Goal: Find specific page/section: Find specific page/section

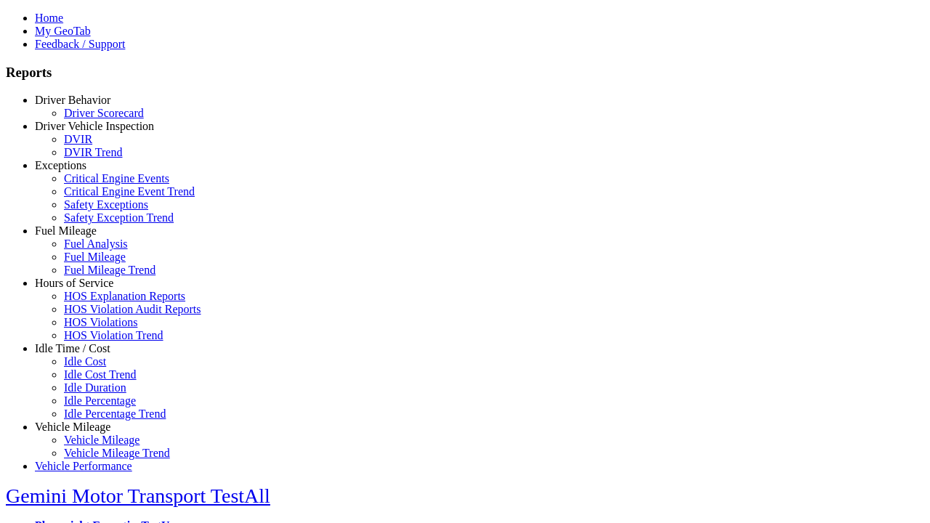
click at [84, 171] on link "Exceptions" at bounding box center [61, 165] width 52 height 12
click at [94, 211] on link "Safety Exceptions" at bounding box center [106, 204] width 84 height 12
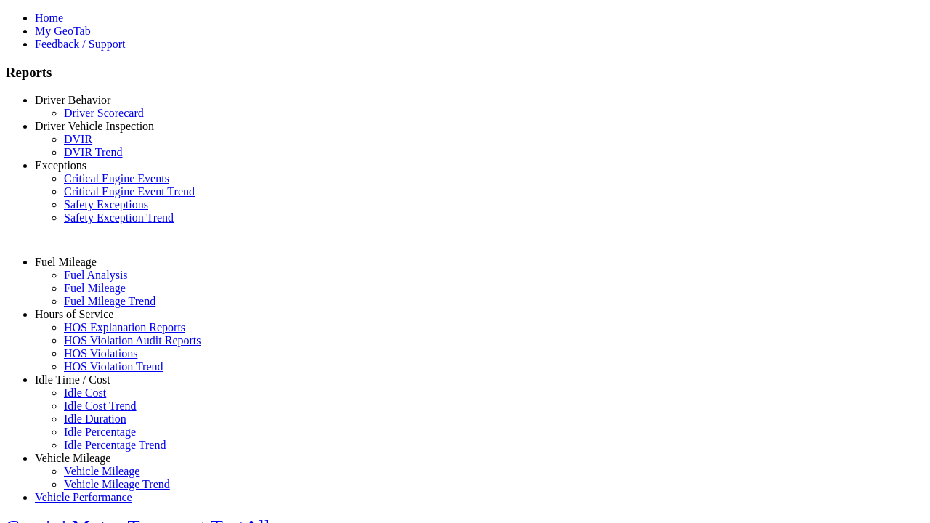
select select "**********"
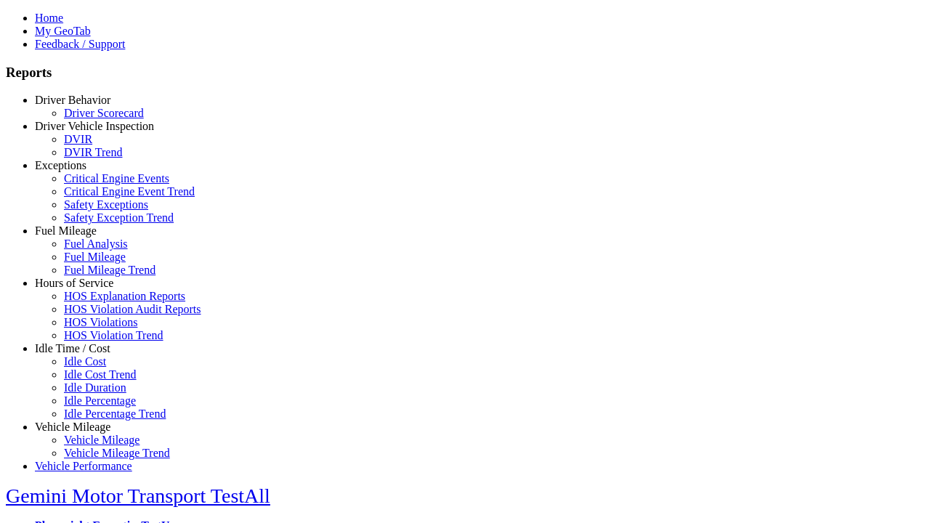
type input "**********"
